Goal: Navigation & Orientation: Locate item on page

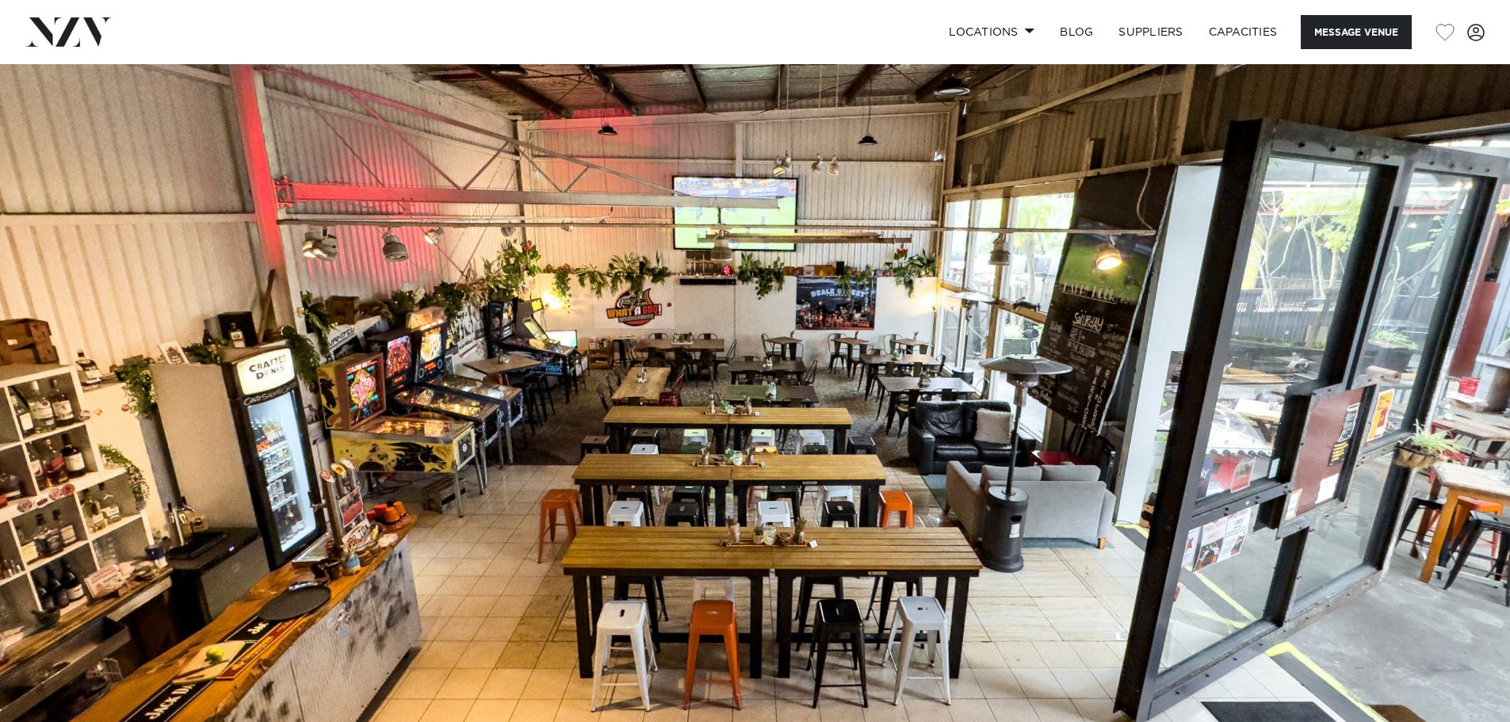
click at [1452, 428] on img at bounding box center [755, 418] width 1510 height 708
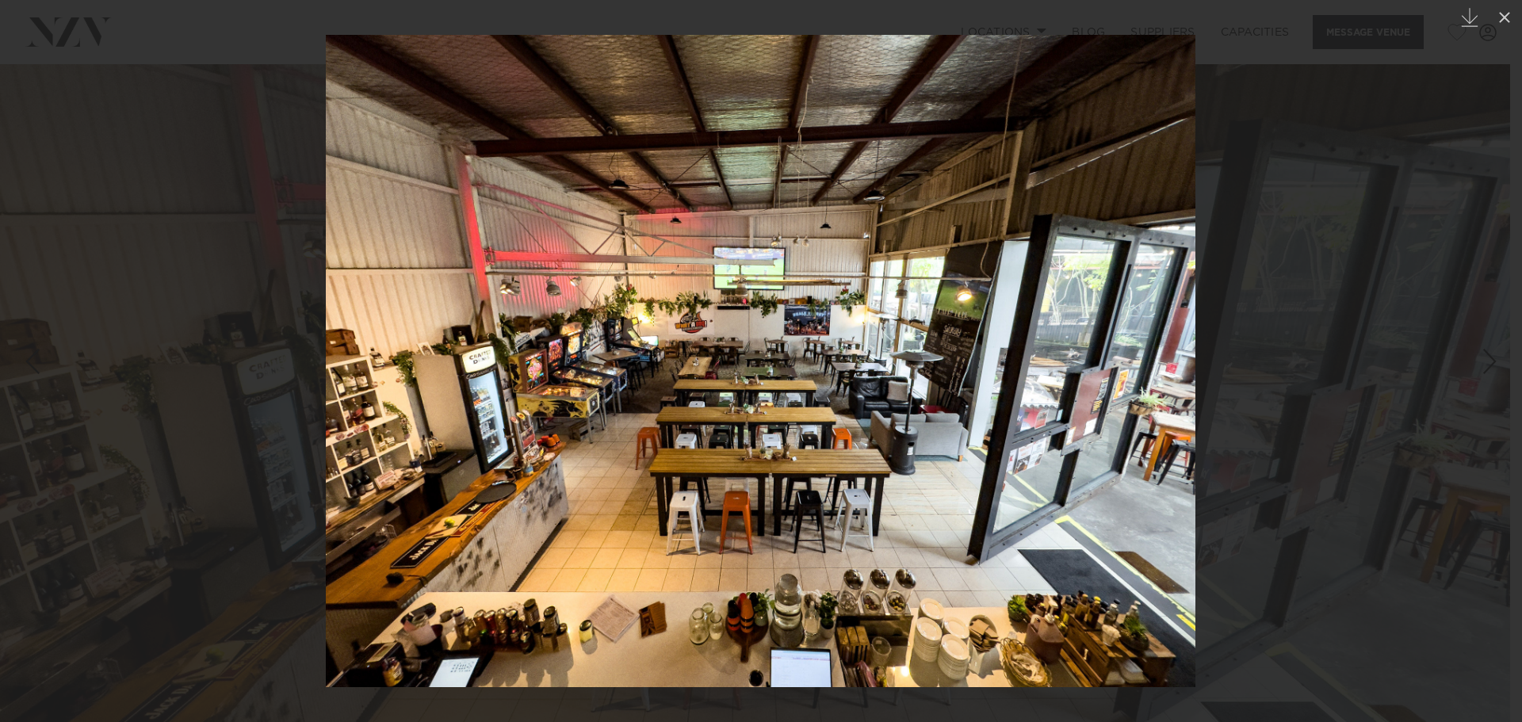
click at [1247, 406] on div at bounding box center [761, 361] width 1522 height 722
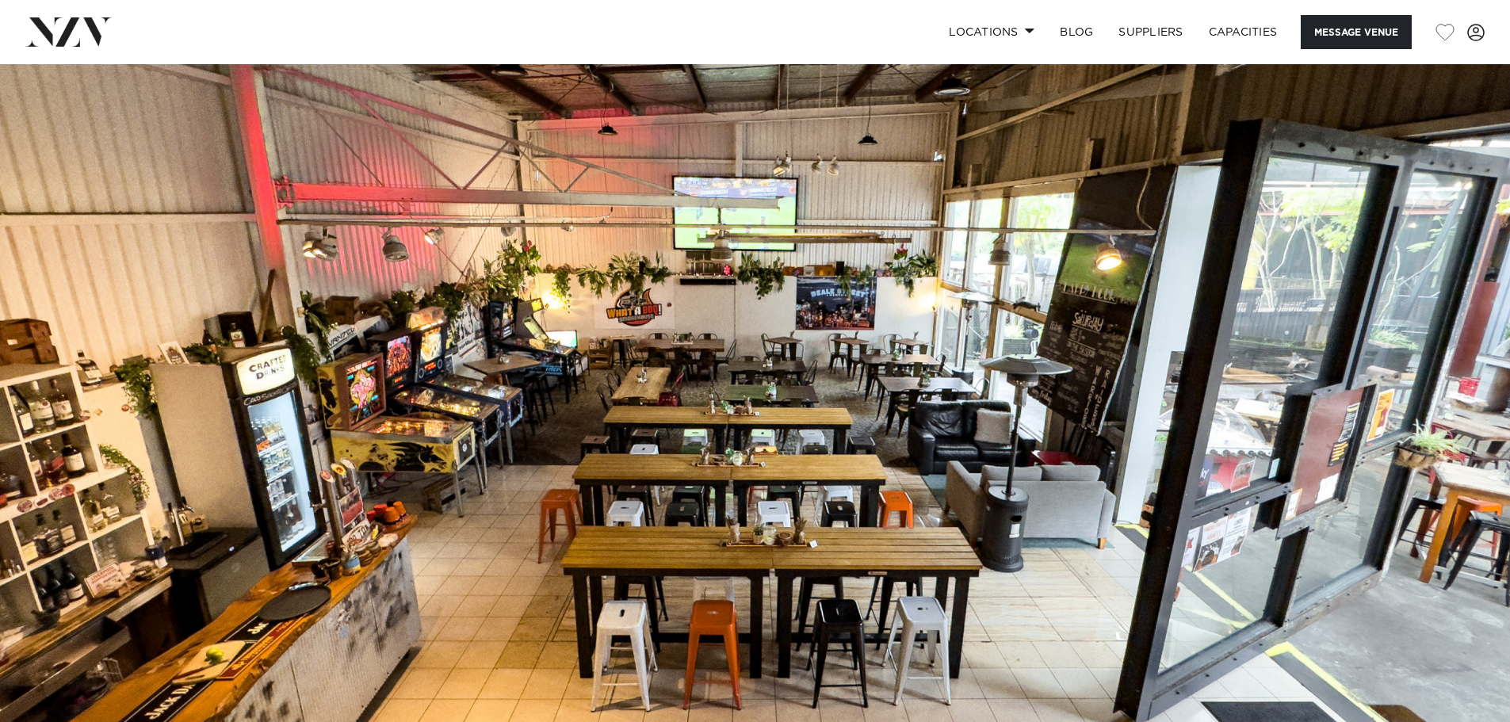
click at [1228, 404] on img at bounding box center [755, 418] width 1510 height 708
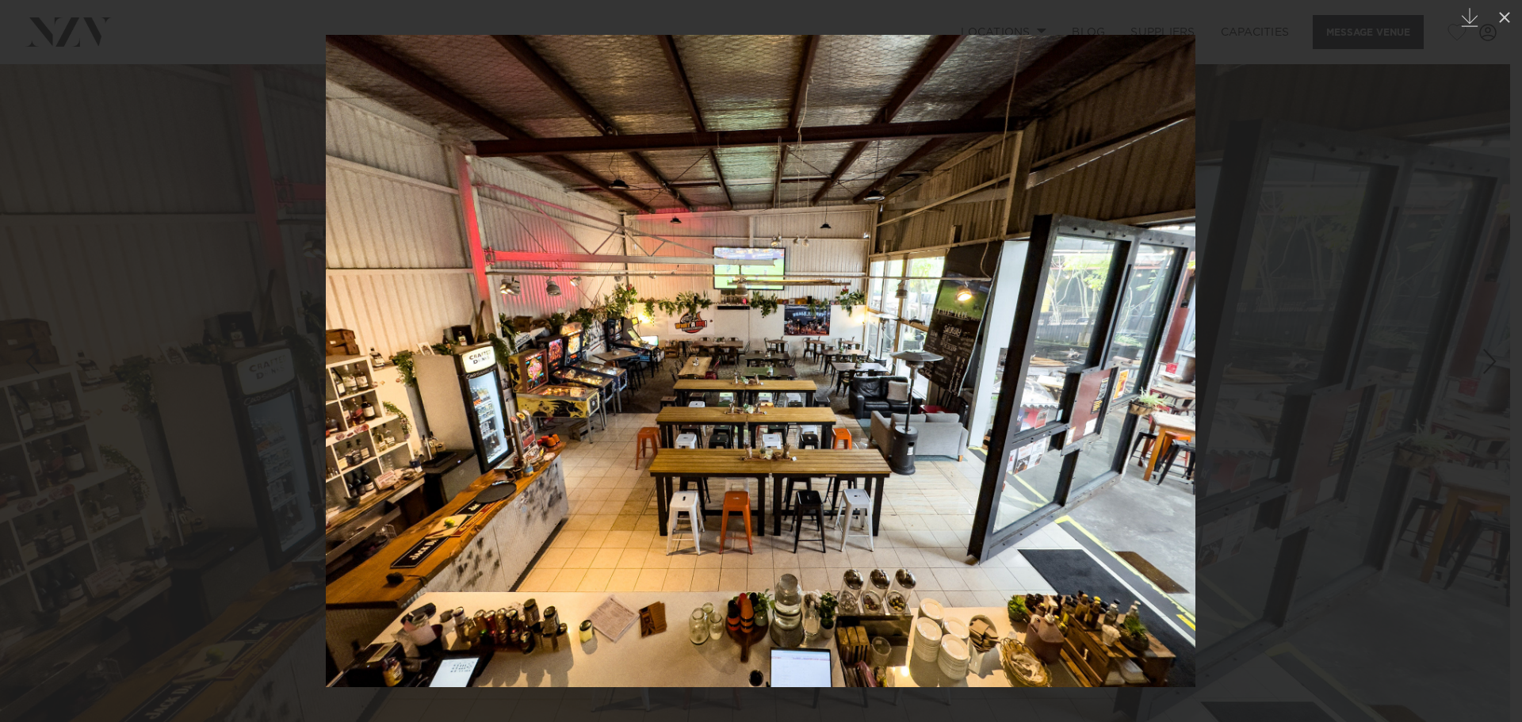
click at [1228, 404] on div at bounding box center [761, 361] width 1522 height 722
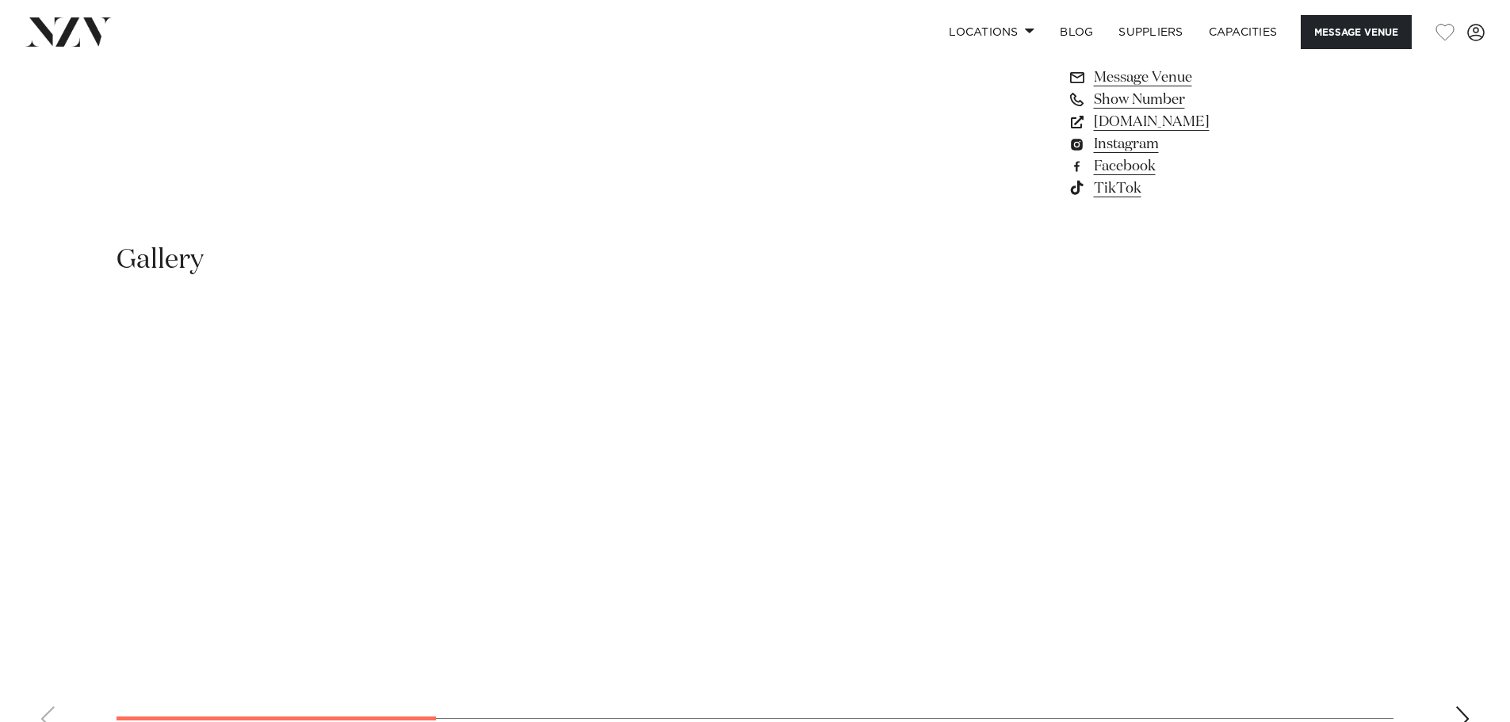
scroll to position [1665, 0]
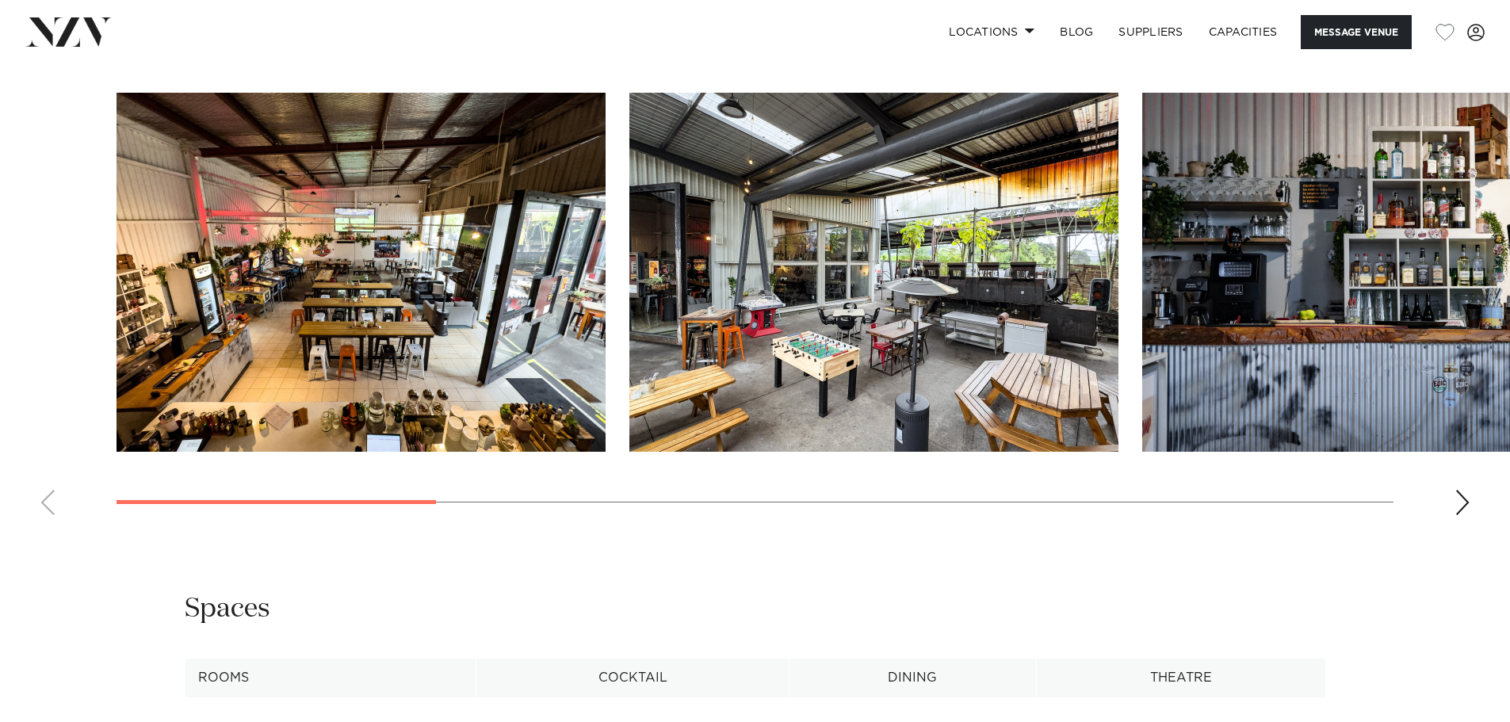
click at [851, 339] on img "2 / 10" at bounding box center [873, 272] width 489 height 359
